Goal: Task Accomplishment & Management: Manage account settings

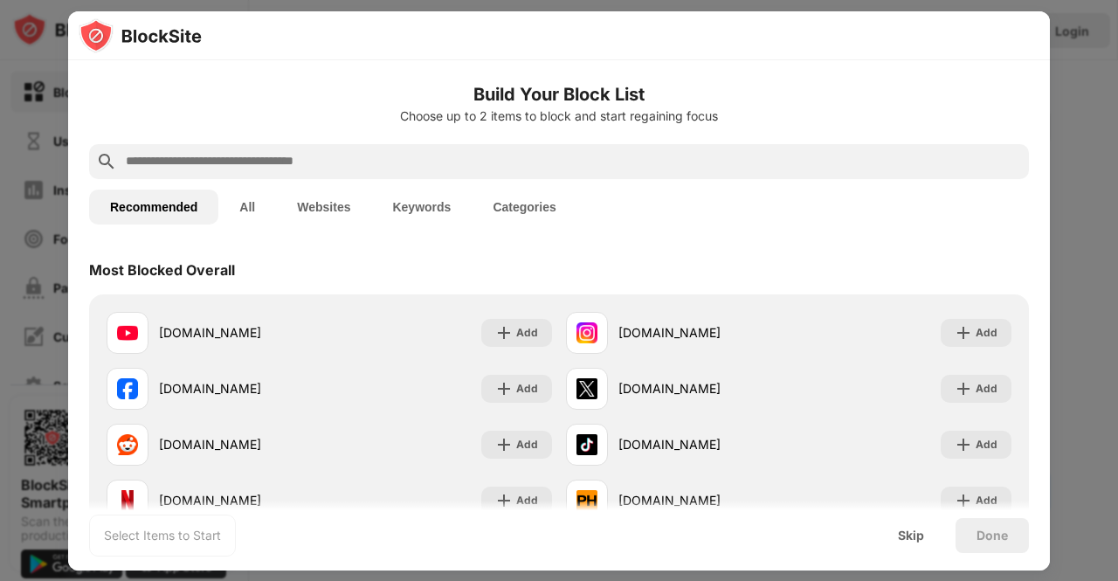
scroll to position [170, 0]
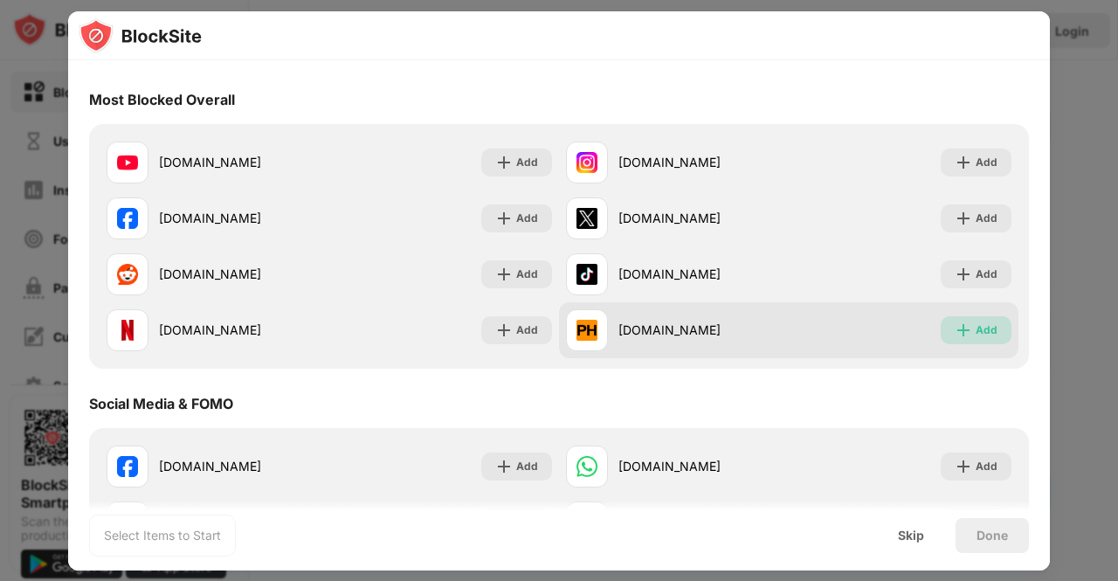
click at [976, 325] on div "Add" at bounding box center [987, 329] width 22 height 17
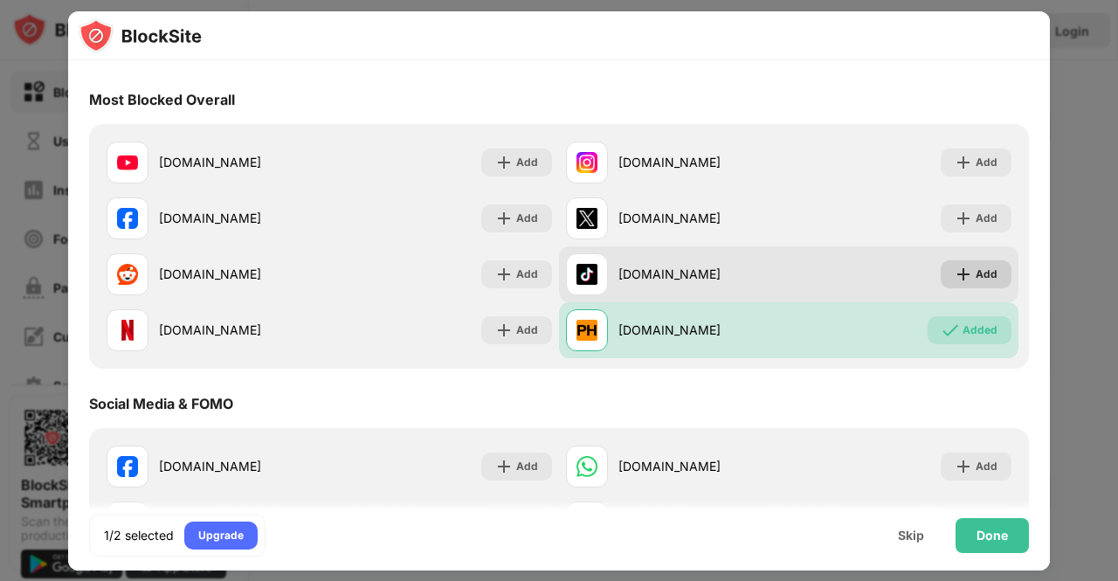
click at [955, 269] on img at bounding box center [963, 274] width 17 height 17
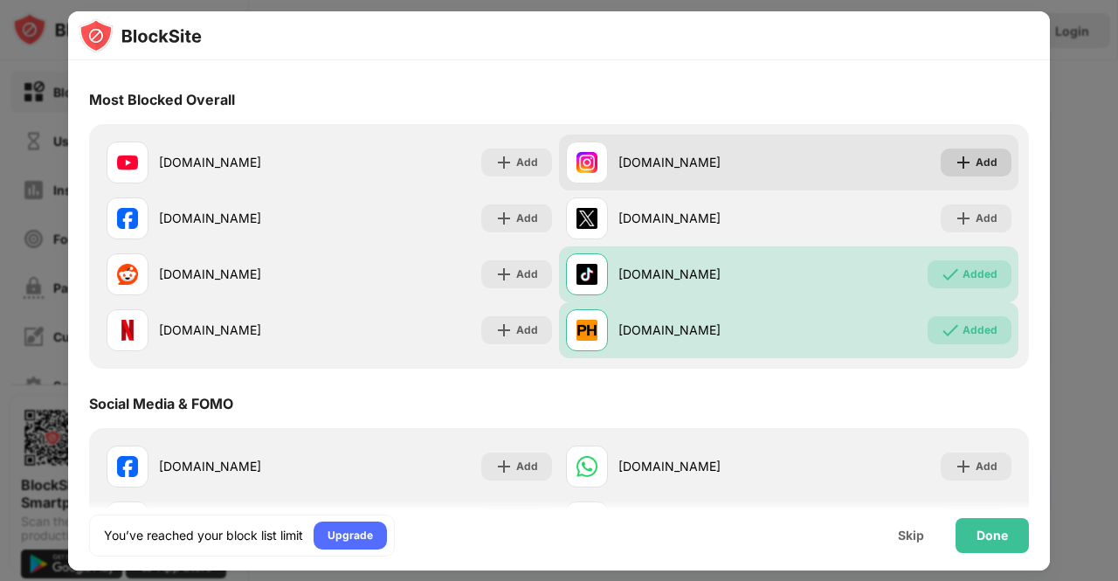
click at [955, 168] on img at bounding box center [963, 162] width 17 height 17
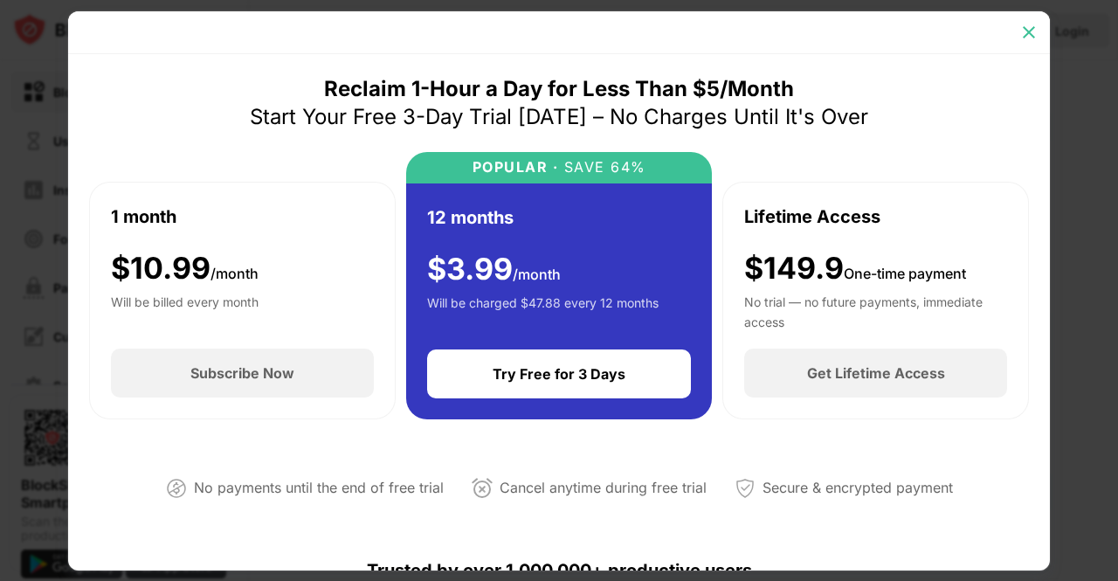
click at [1028, 33] on img at bounding box center [1028, 32] width 17 height 17
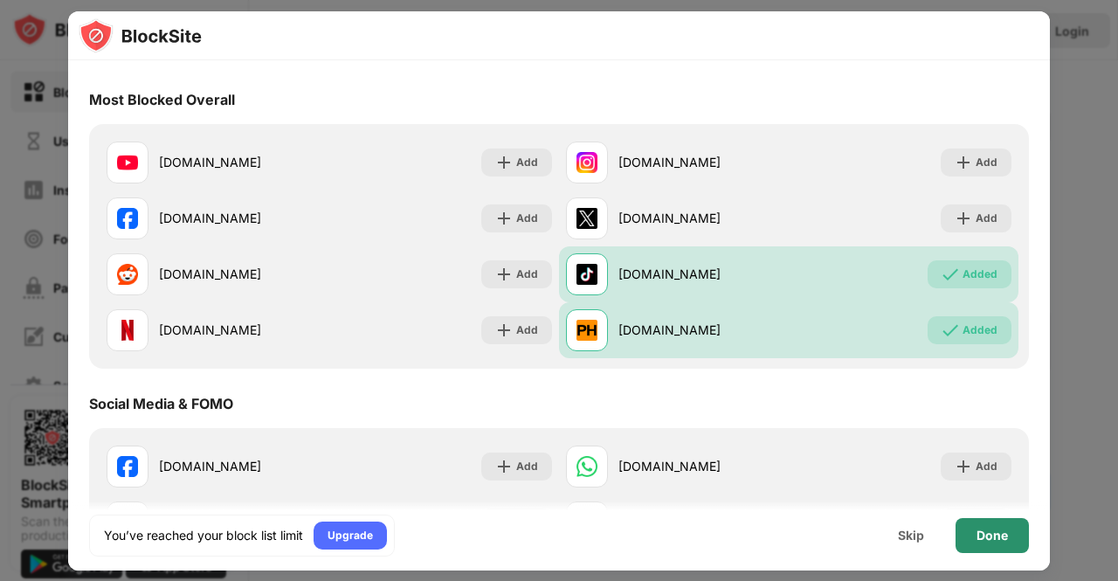
click at [984, 537] on div "Done" at bounding box center [991, 535] width 31 height 14
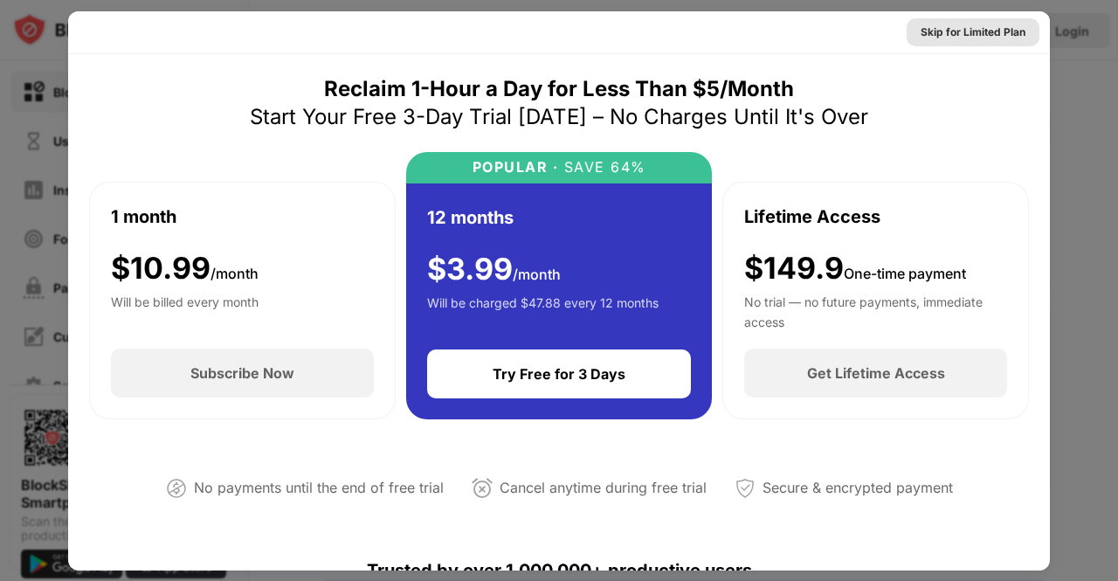
click at [993, 31] on div "Skip for Limited Plan" at bounding box center [973, 32] width 105 height 17
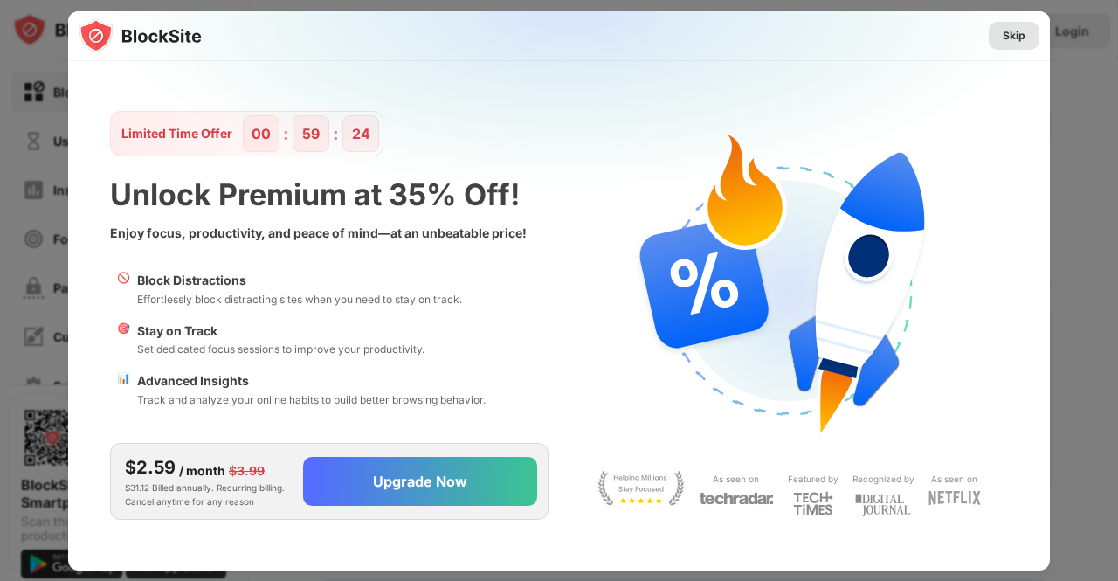
click at [1014, 36] on div "Skip" at bounding box center [1014, 35] width 23 height 17
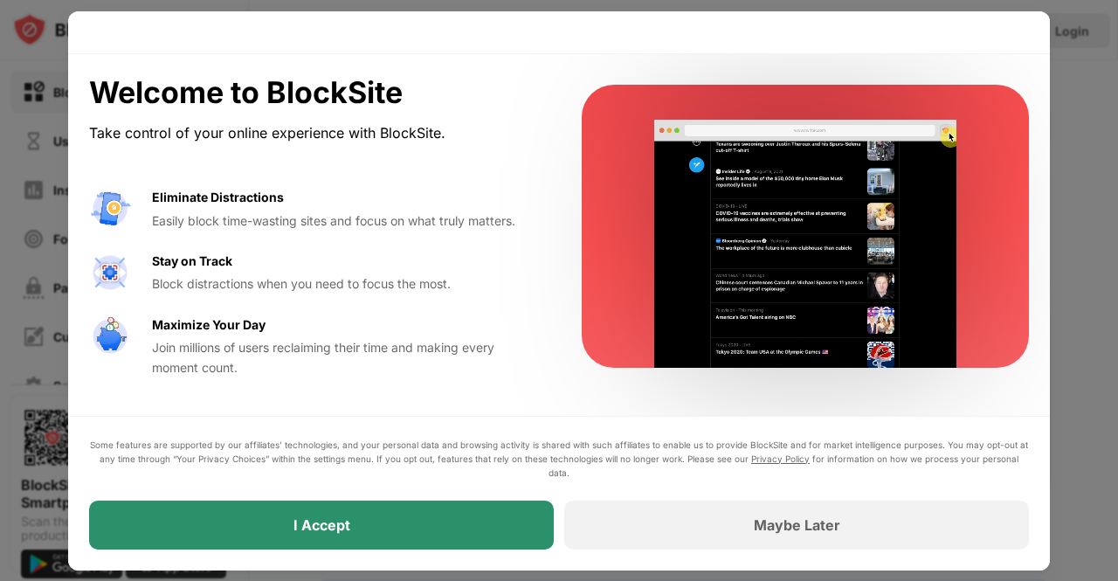
click at [432, 527] on div "I Accept" at bounding box center [321, 524] width 465 height 49
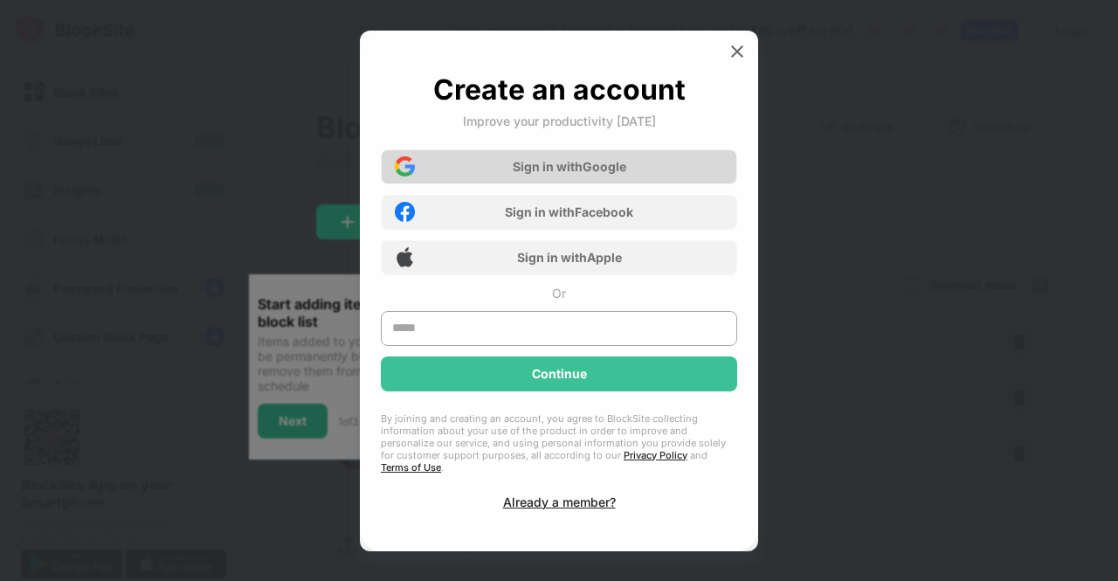
click at [598, 174] on div "Sign in with Google" at bounding box center [570, 166] width 114 height 15
